Goal: Communication & Community: Answer question/provide support

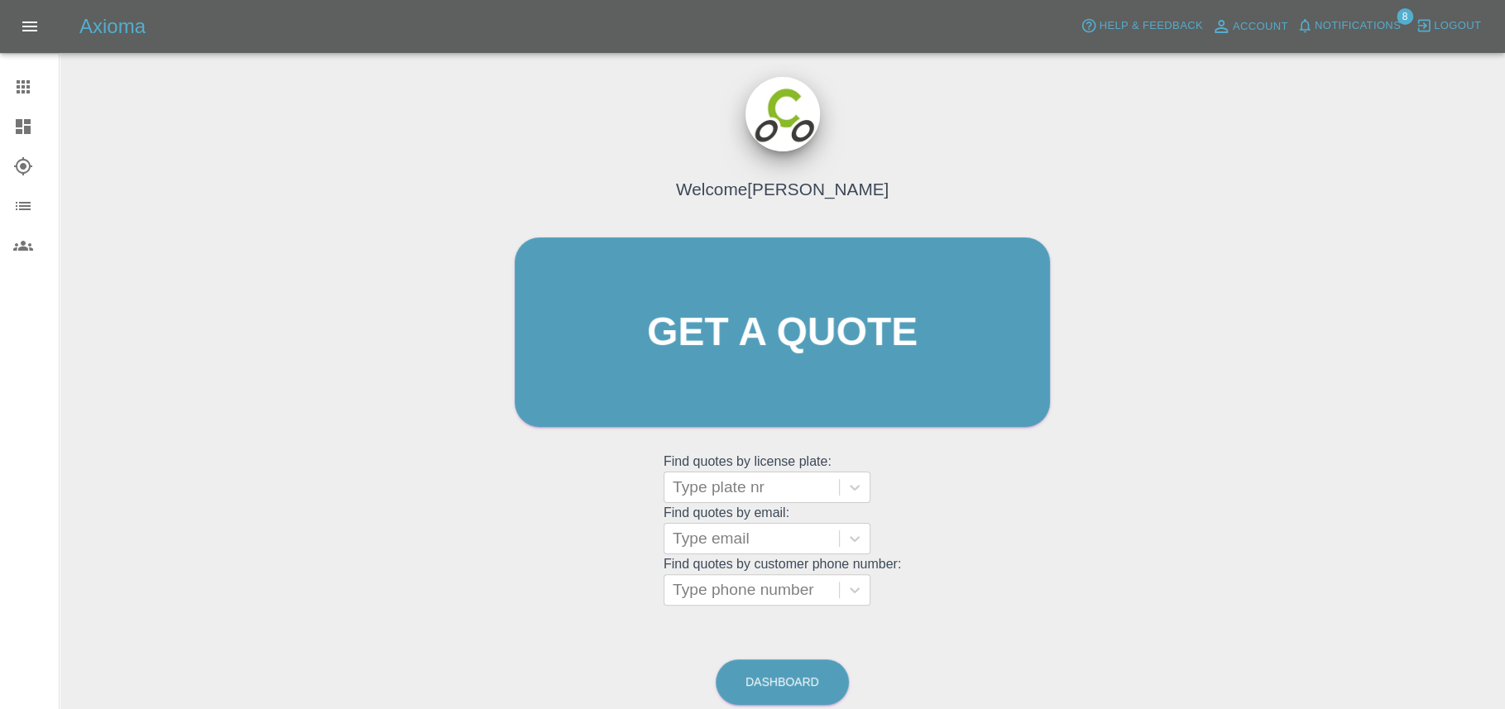
click at [1315, 26] on span "Notifications" at bounding box center [1358, 26] width 86 height 19
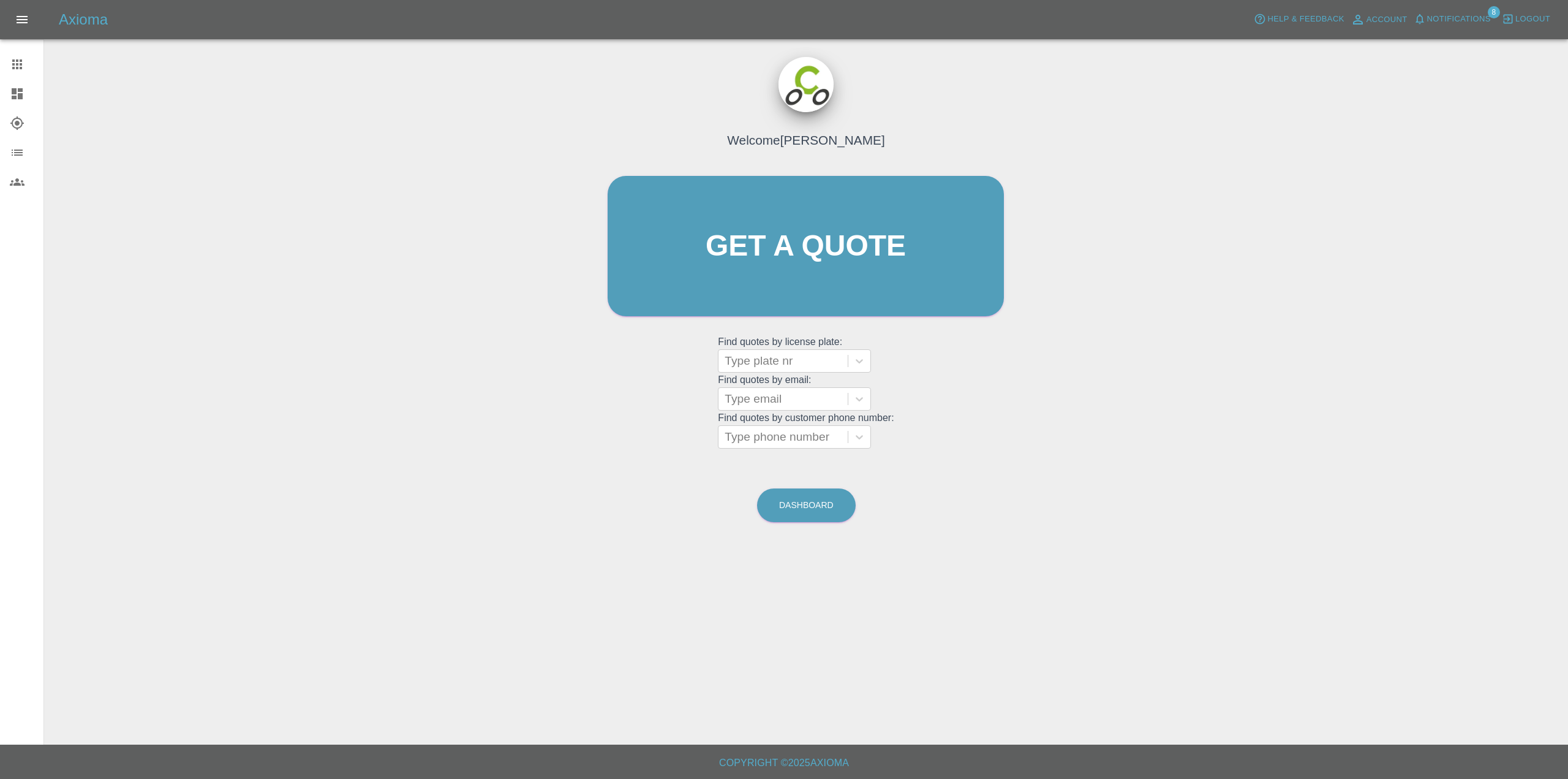
click at [1427, 19] on span "Notifications" at bounding box center [1459, 19] width 64 height 14
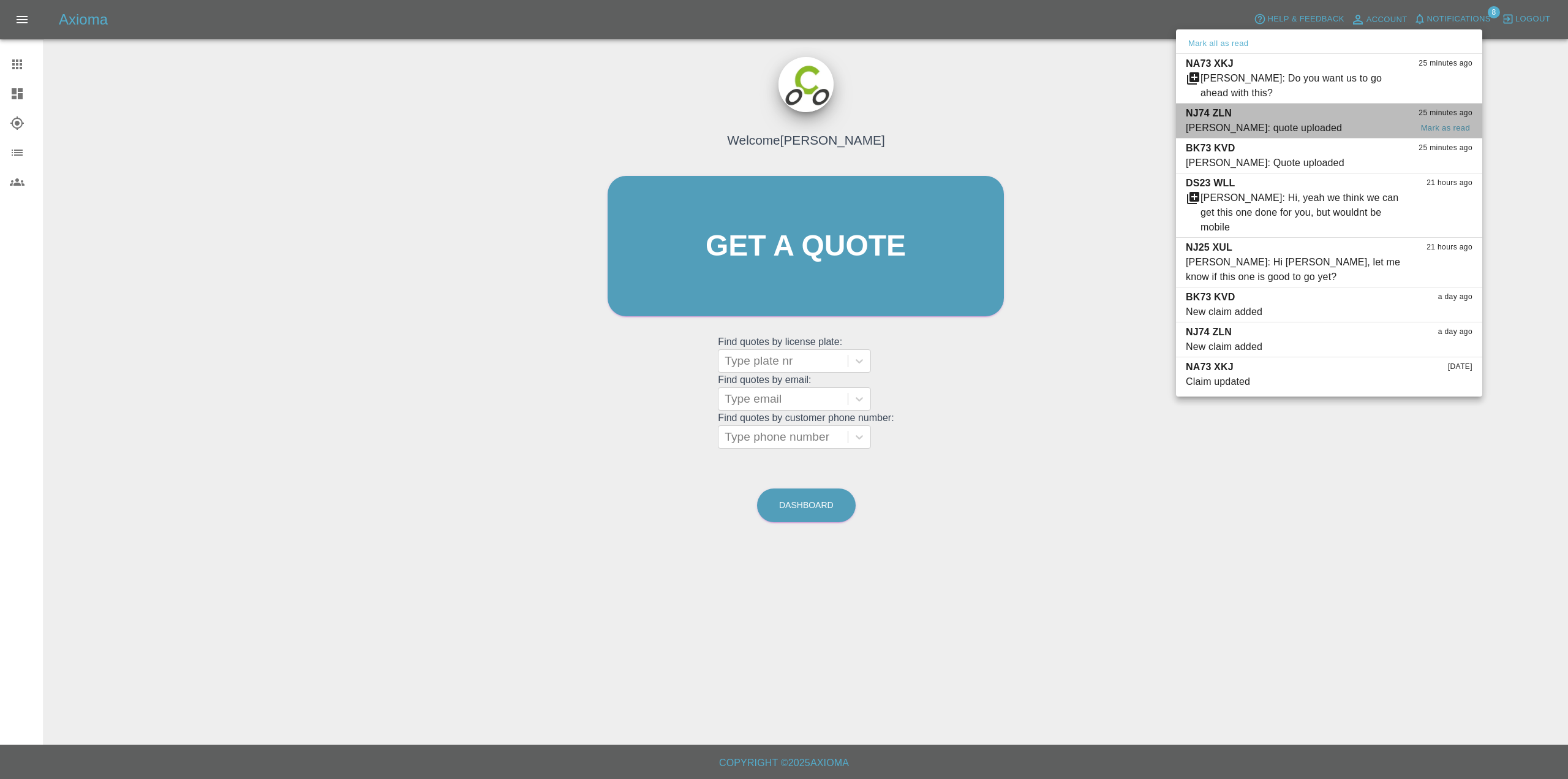
click at [1290, 136] on div "[PERSON_NAME]: quote uploaded" at bounding box center [1264, 128] width 156 height 15
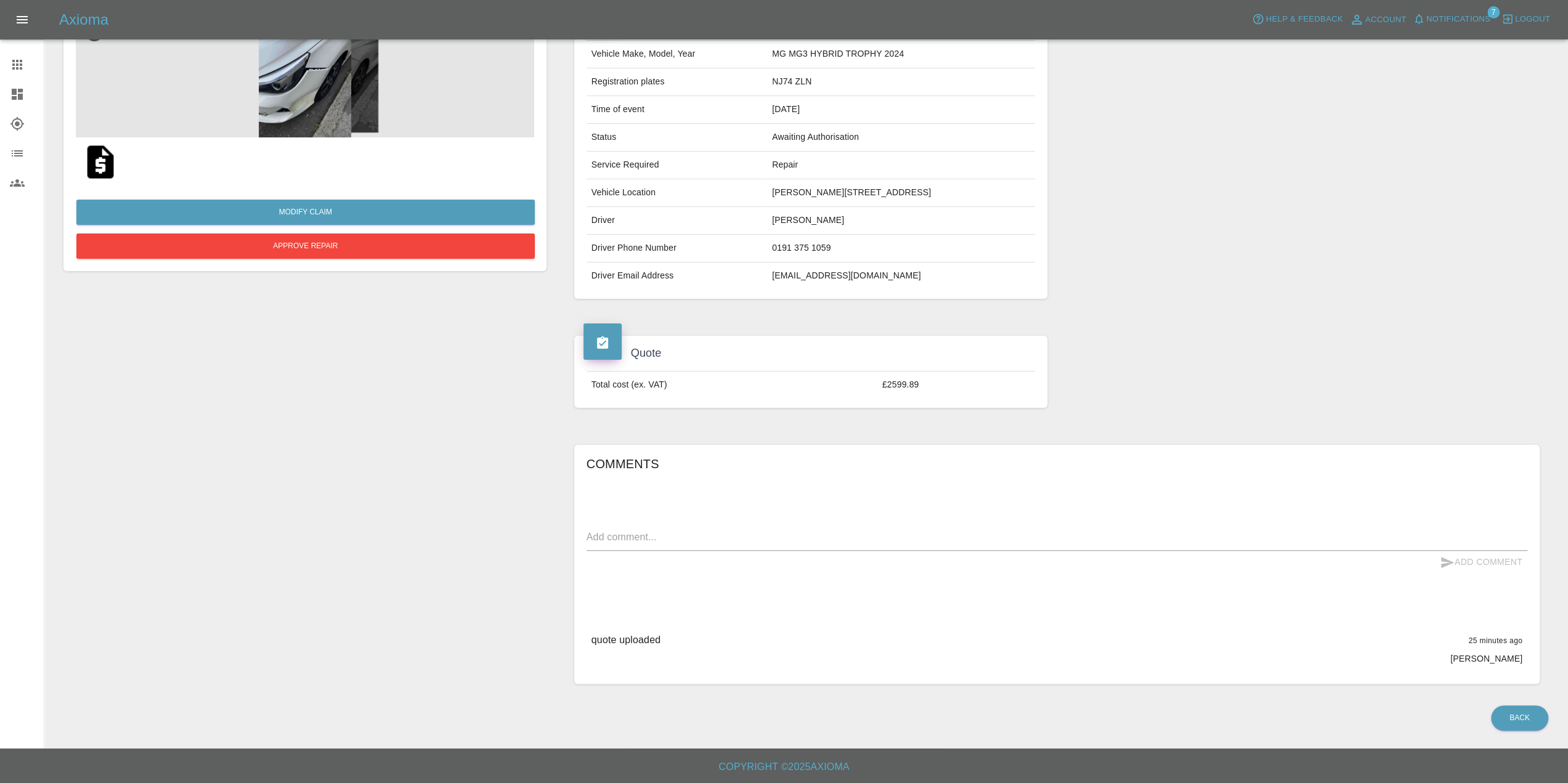
scroll to position [210, 0]
click at [101, 142] on img at bounding box center [100, 162] width 39 height 39
click at [813, 530] on textarea at bounding box center [1057, 539] width 941 height 18
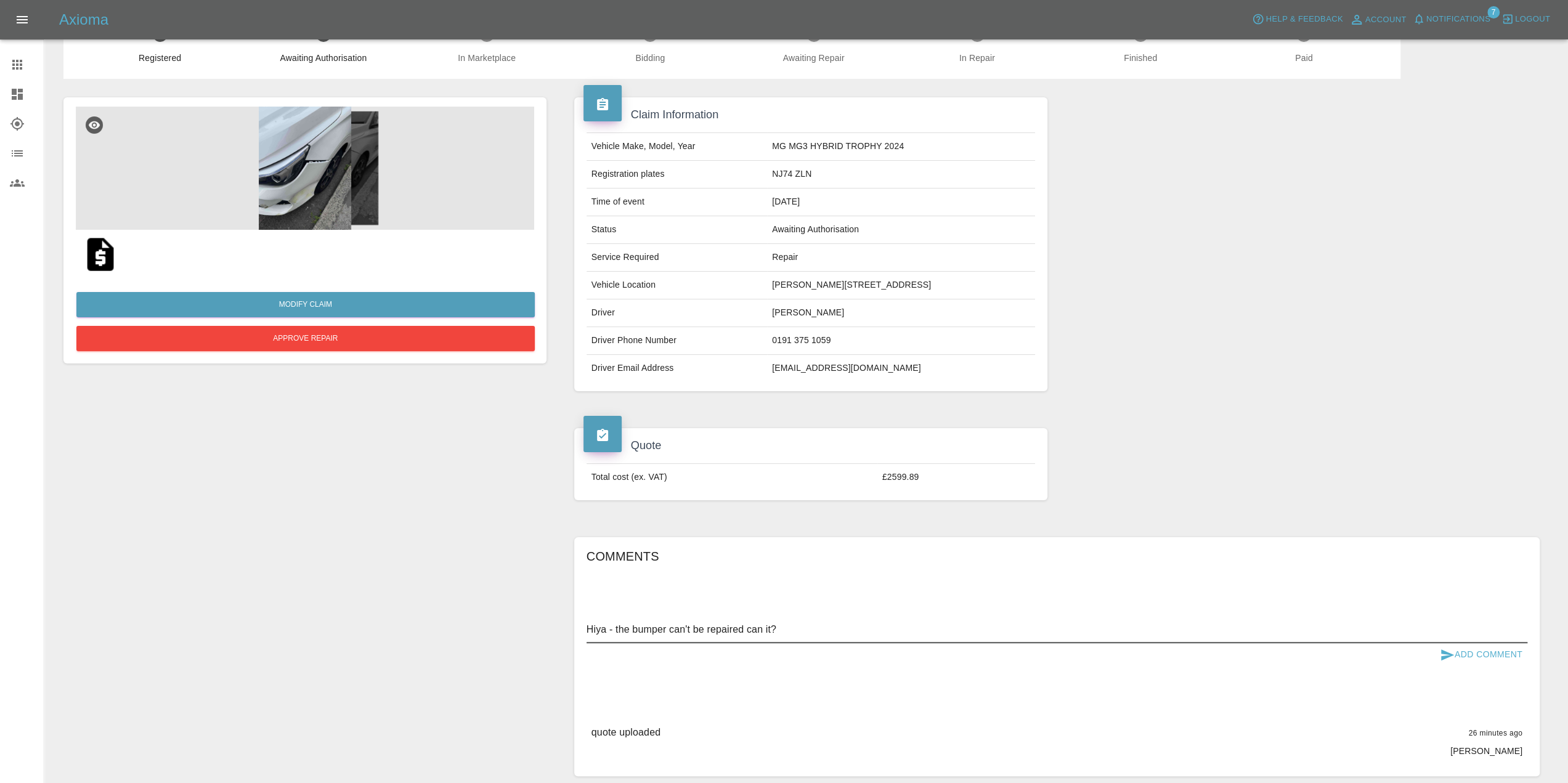
scroll to position [62, 0]
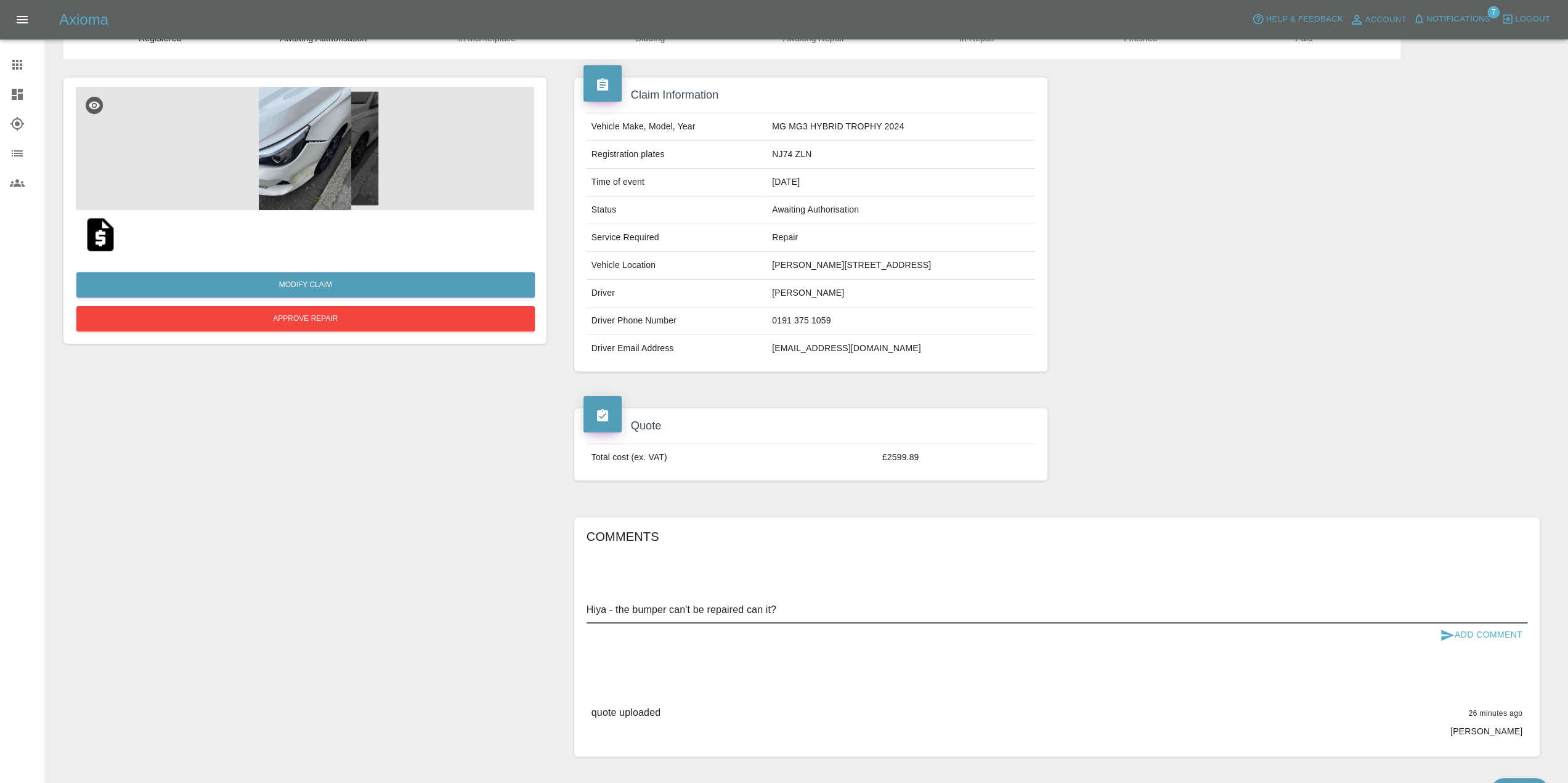
type textarea "Hiya - the bumper can't be repaired can it?"
click at [1440, 642] on icon "submit" at bounding box center [1447, 635] width 15 height 15
